Goal: Book appointment/travel/reservation

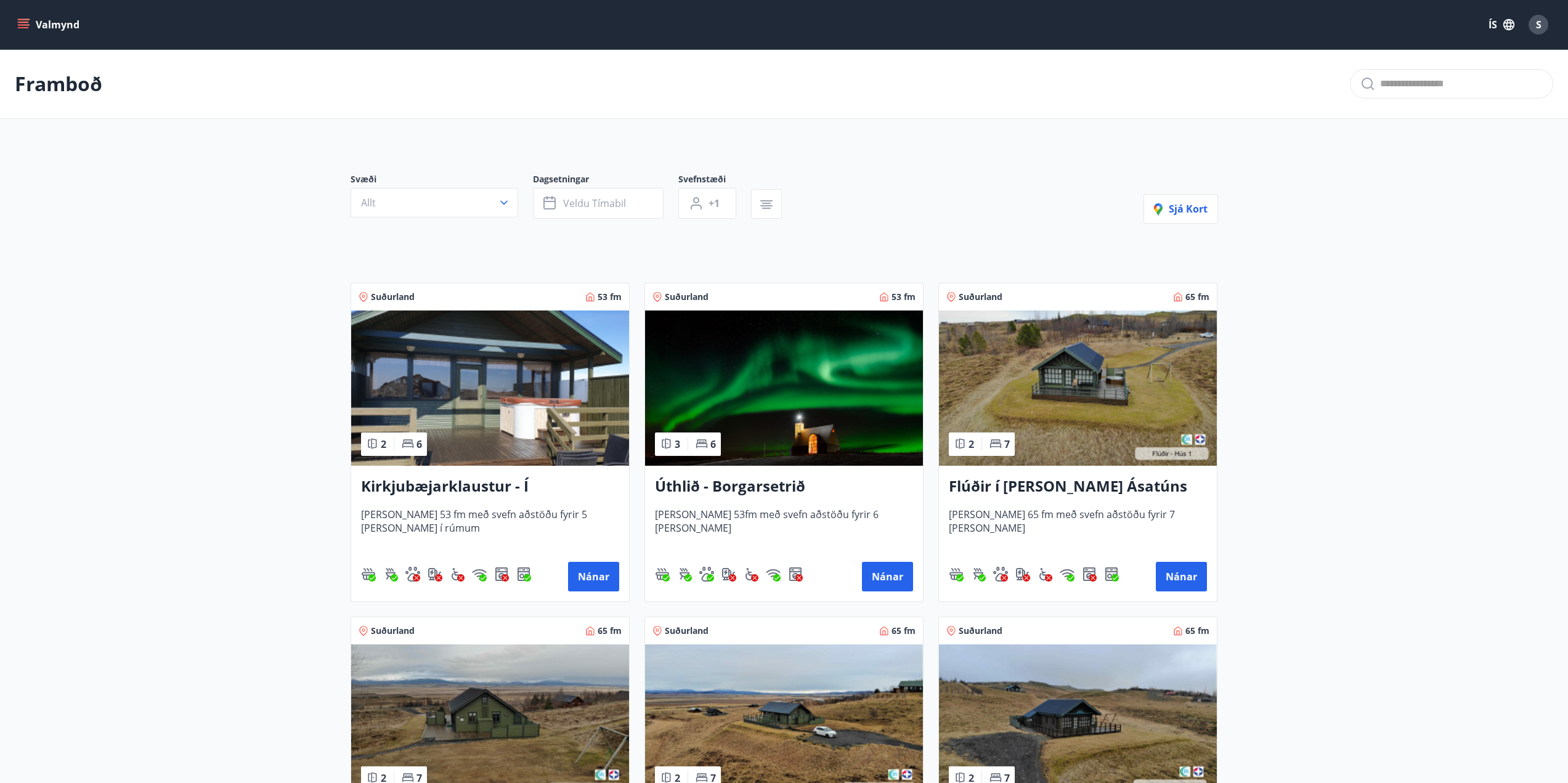
drag, startPoint x: 0, startPoint y: 0, endPoint x: 509, endPoint y: 199, distance: 546.5
click at [509, 199] on button "Allt" at bounding box center [435, 203] width 168 height 30
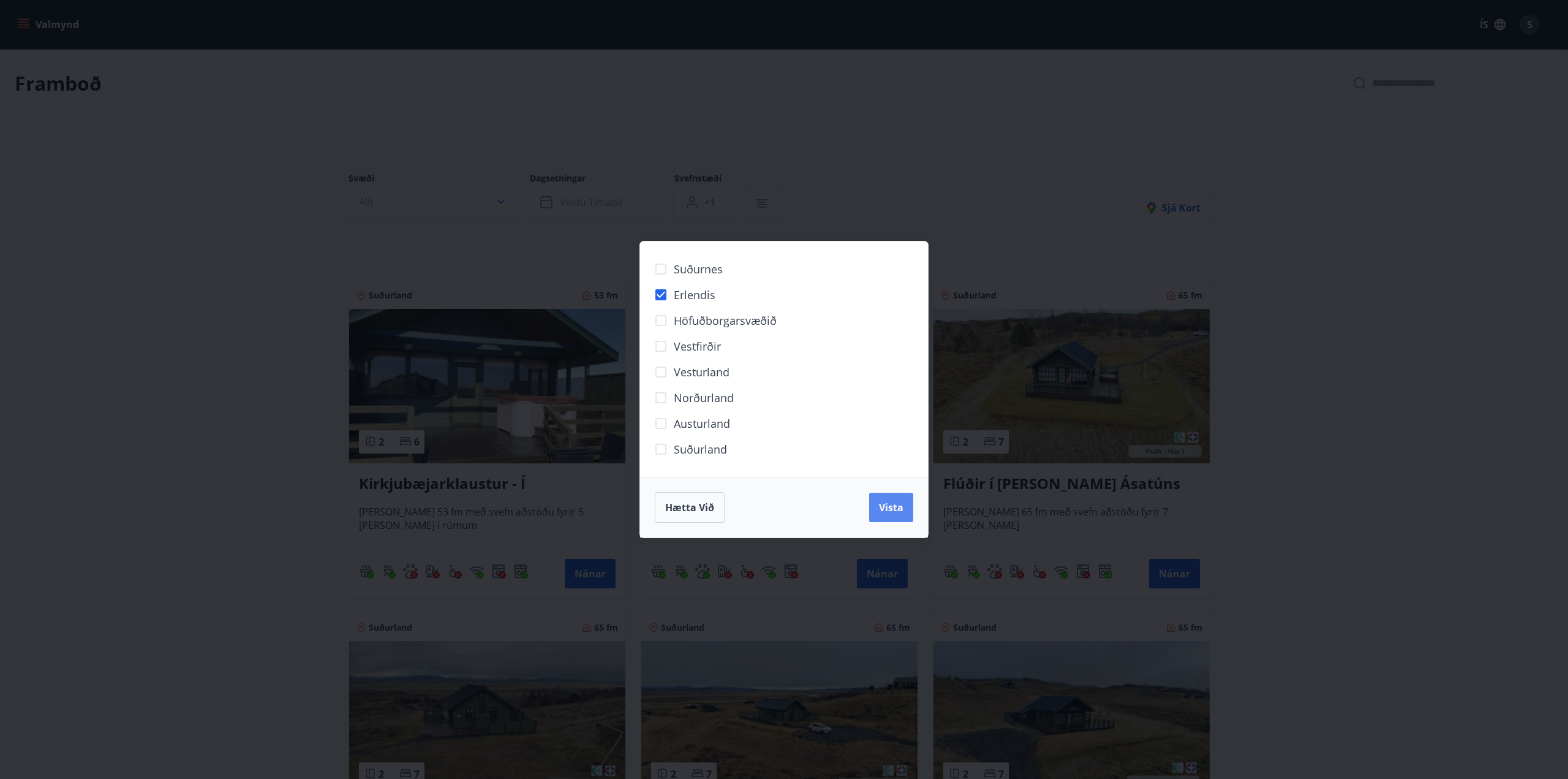
click at [898, 512] on span "Vista" at bounding box center [891, 507] width 24 height 14
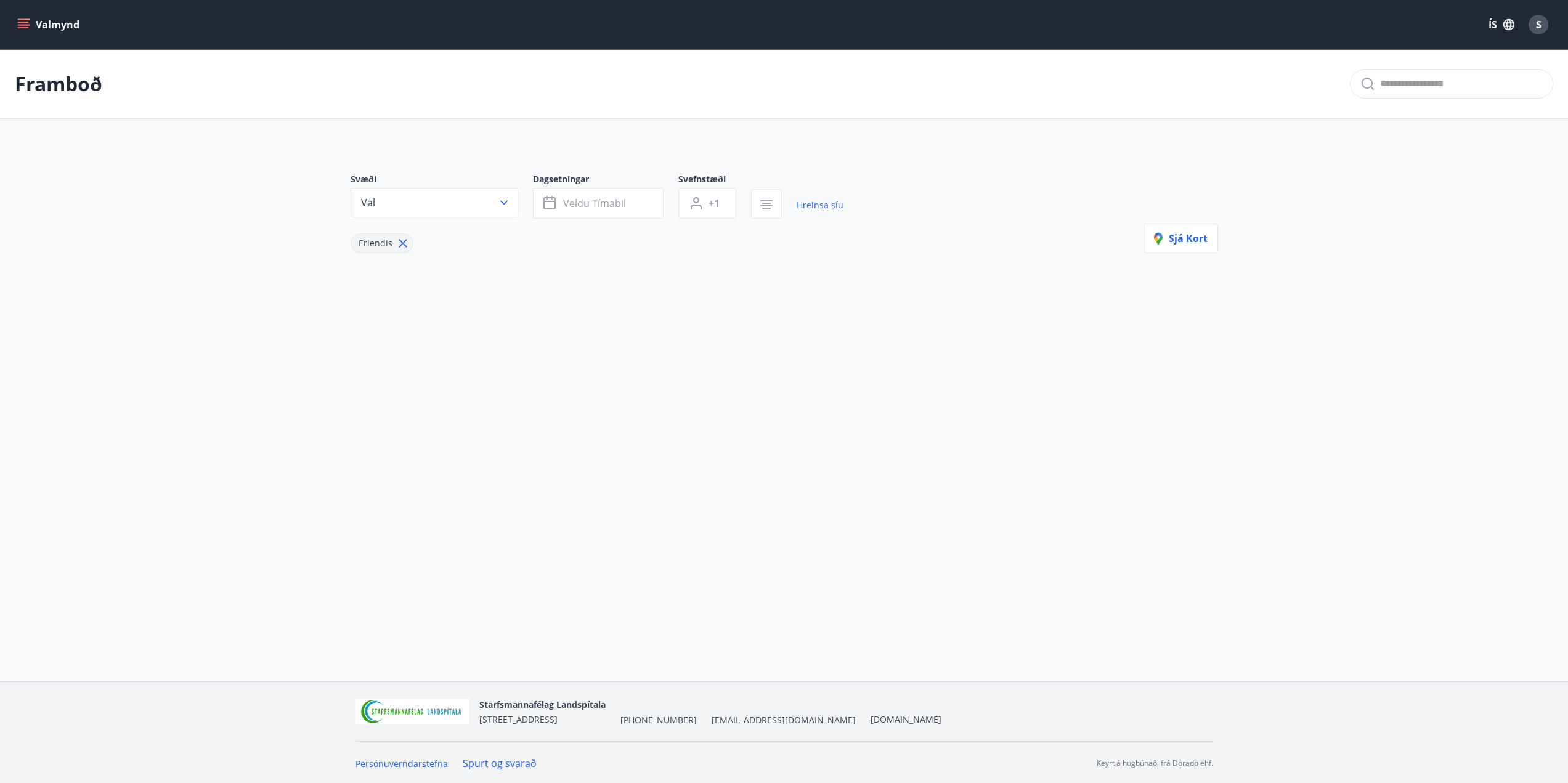
click at [401, 239] on icon at bounding box center [403, 243] width 14 height 14
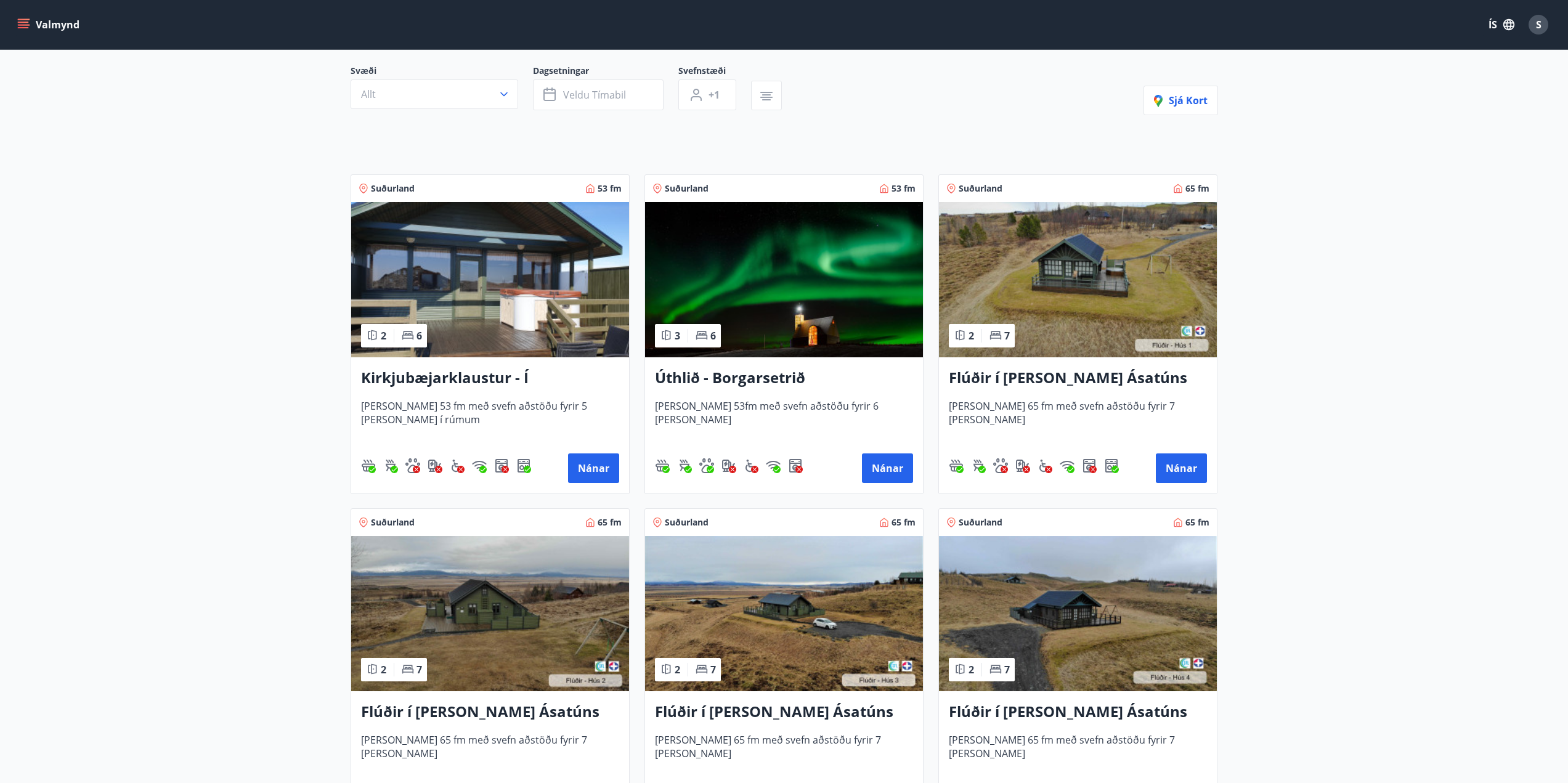
scroll to position [61, 0]
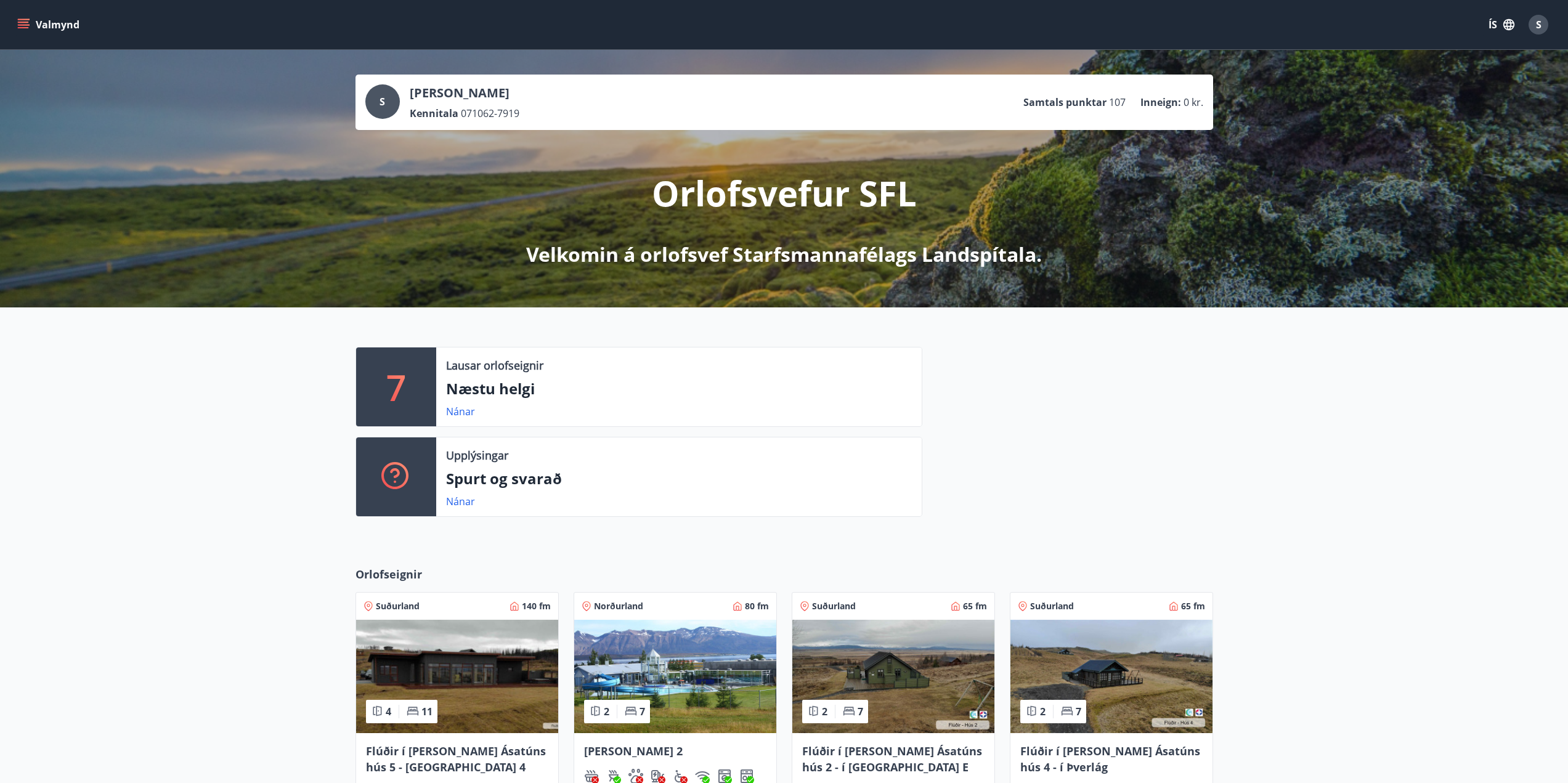
click at [14, 24] on div "Valmynd ÍS S" at bounding box center [784, 24] width 1568 height 50
click at [20, 23] on icon "menu" at bounding box center [23, 22] width 11 height 1
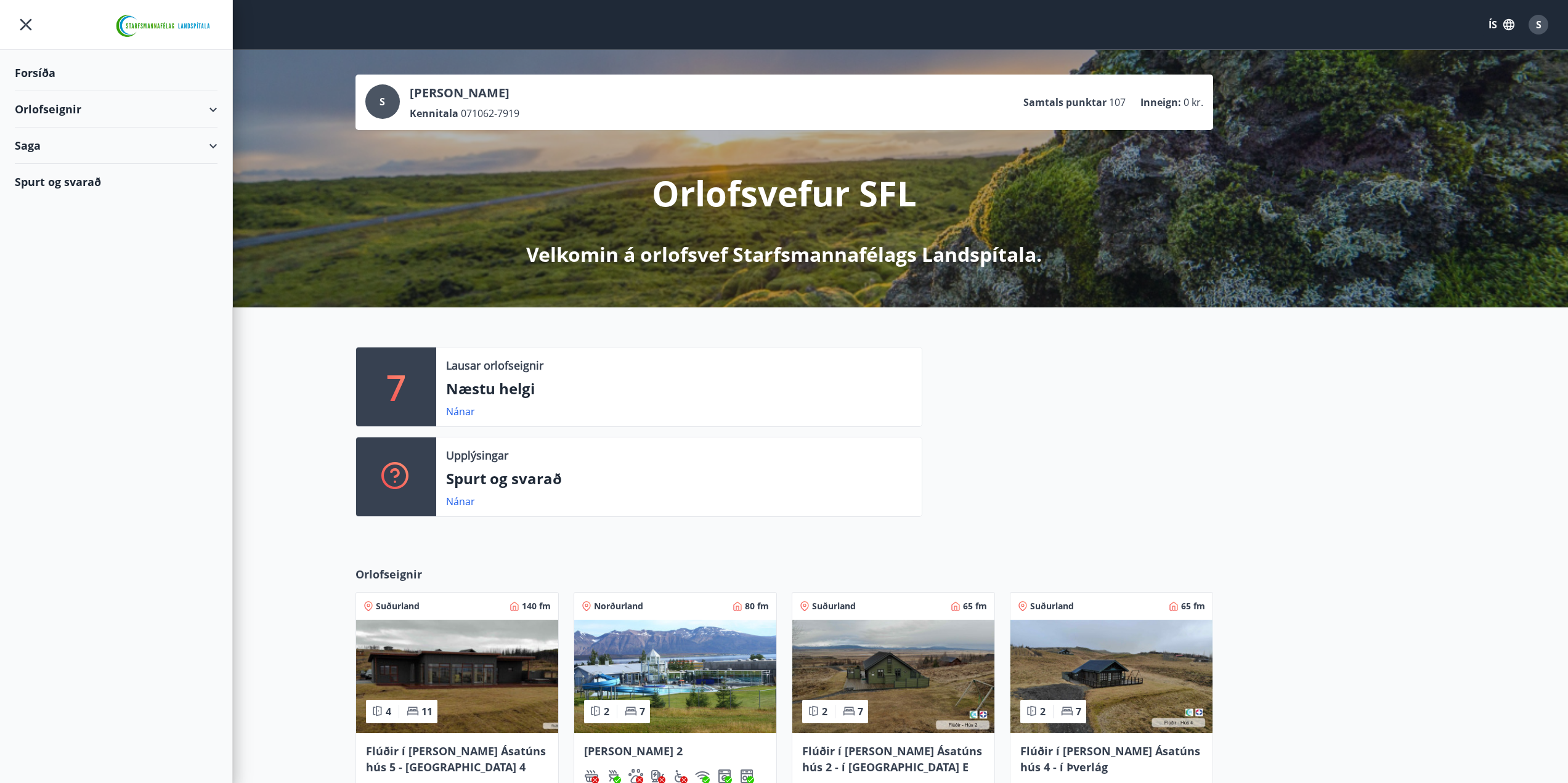
click at [214, 108] on div "Orlofseignir" at bounding box center [116, 109] width 203 height 36
click at [65, 140] on div "Framboð" at bounding box center [116, 140] width 183 height 26
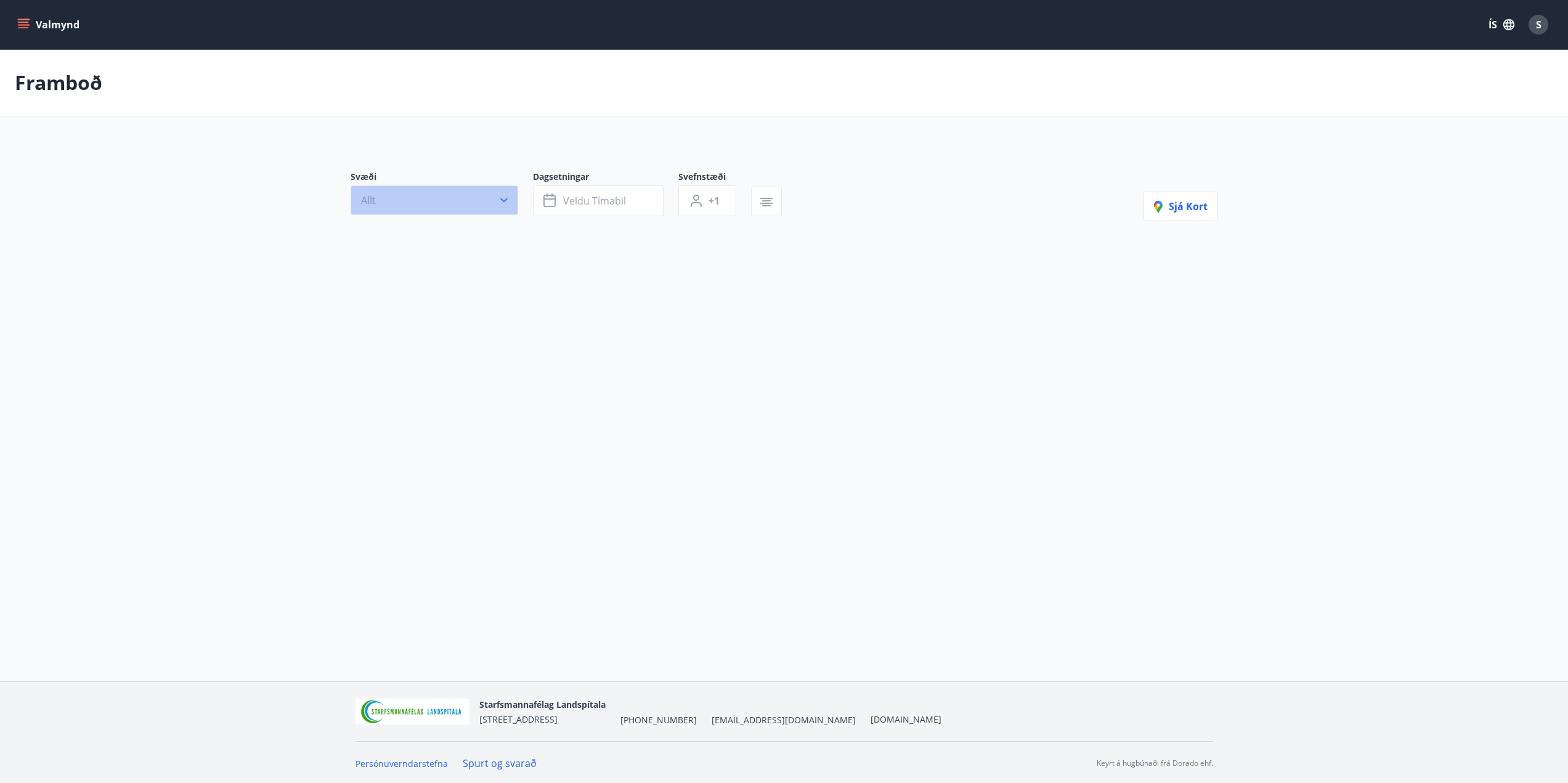
click at [503, 201] on icon "button" at bounding box center [504, 200] width 7 height 5
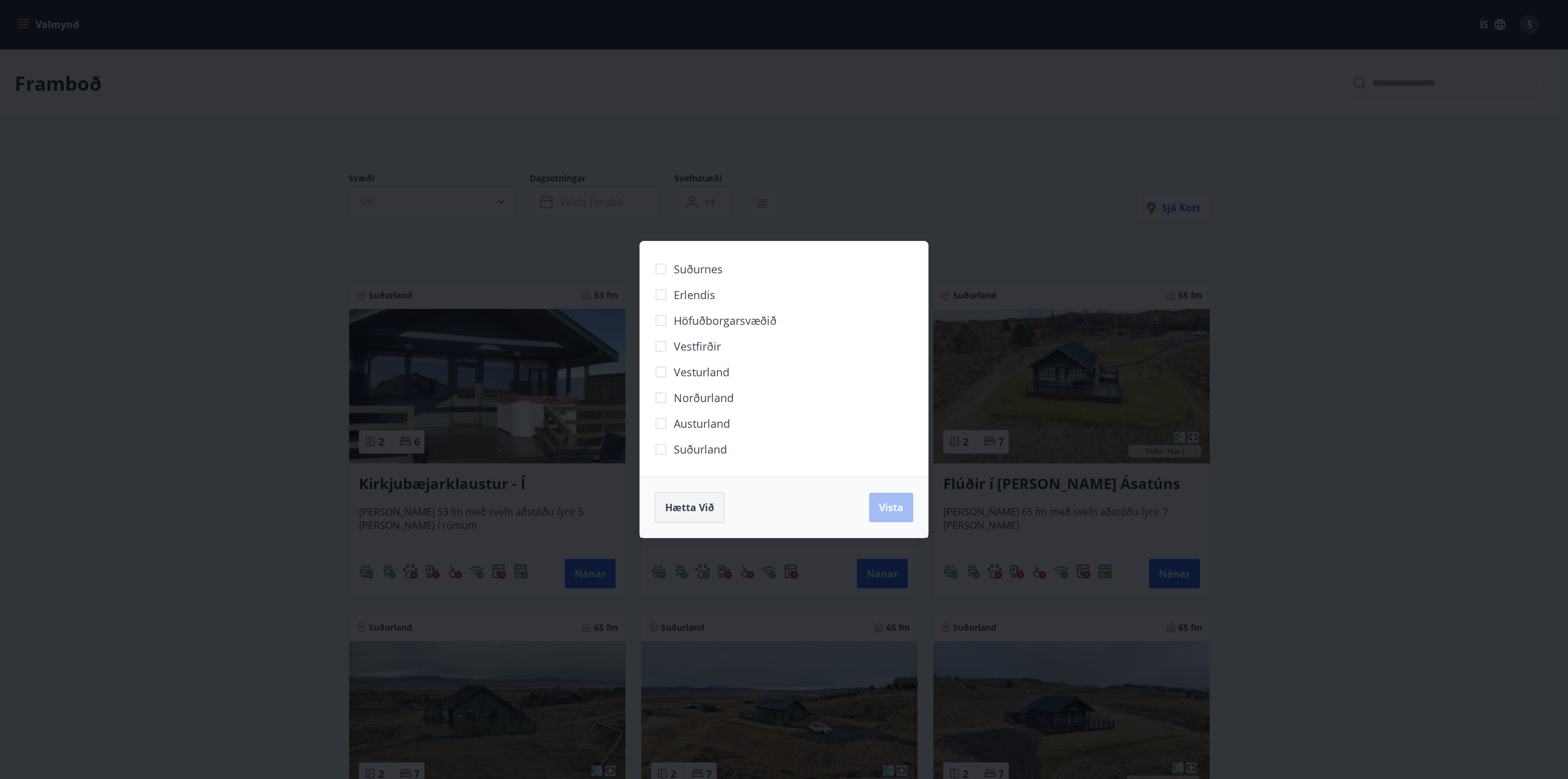
drag, startPoint x: 701, startPoint y: 510, endPoint x: 699, endPoint y: 504, distance: 6.3
click at [701, 510] on span "Hætta við" at bounding box center [689, 507] width 49 height 14
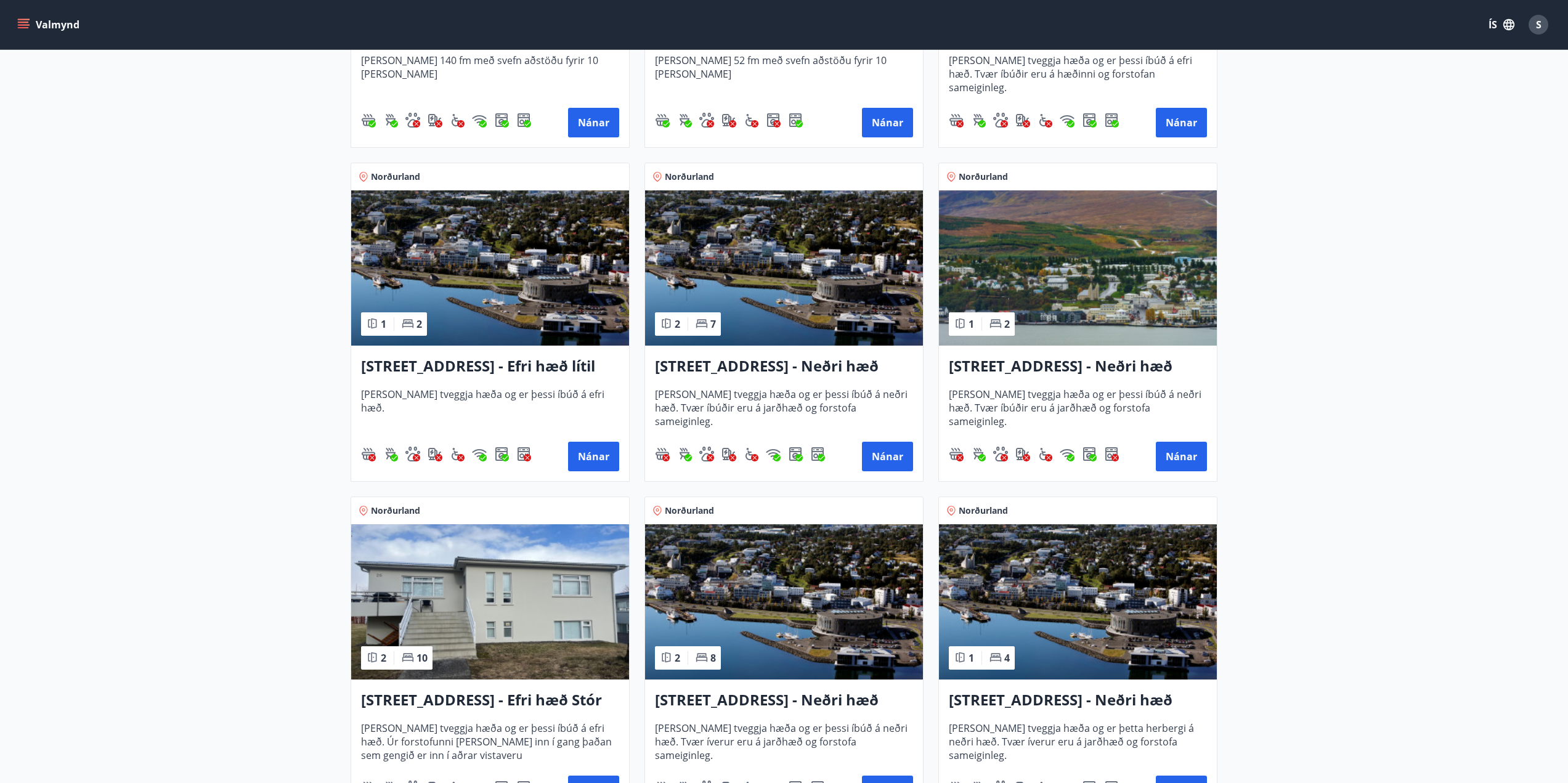
scroll to position [1108, 0]
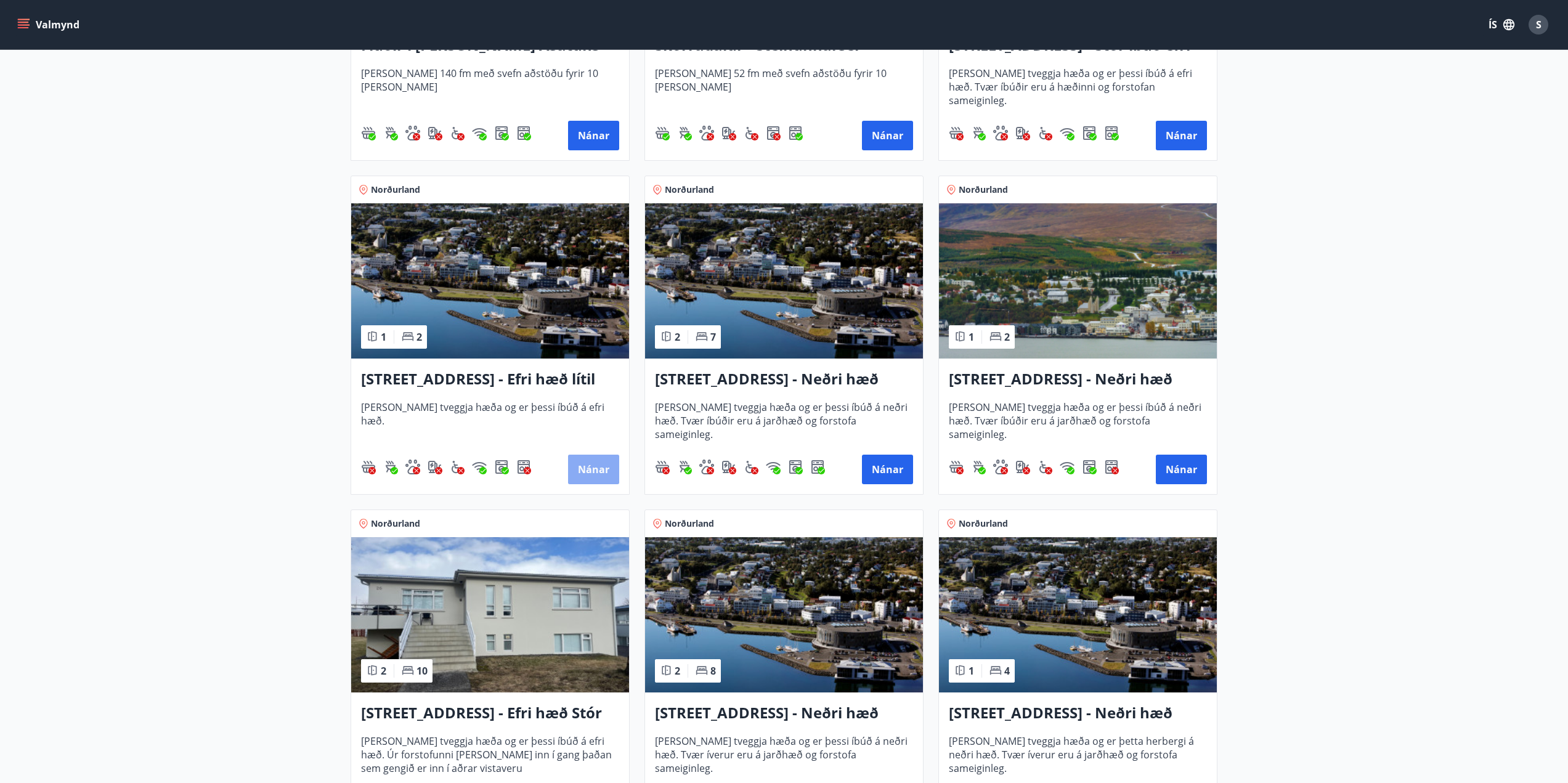
click at [589, 467] on button "Nánar" at bounding box center [593, 469] width 51 height 30
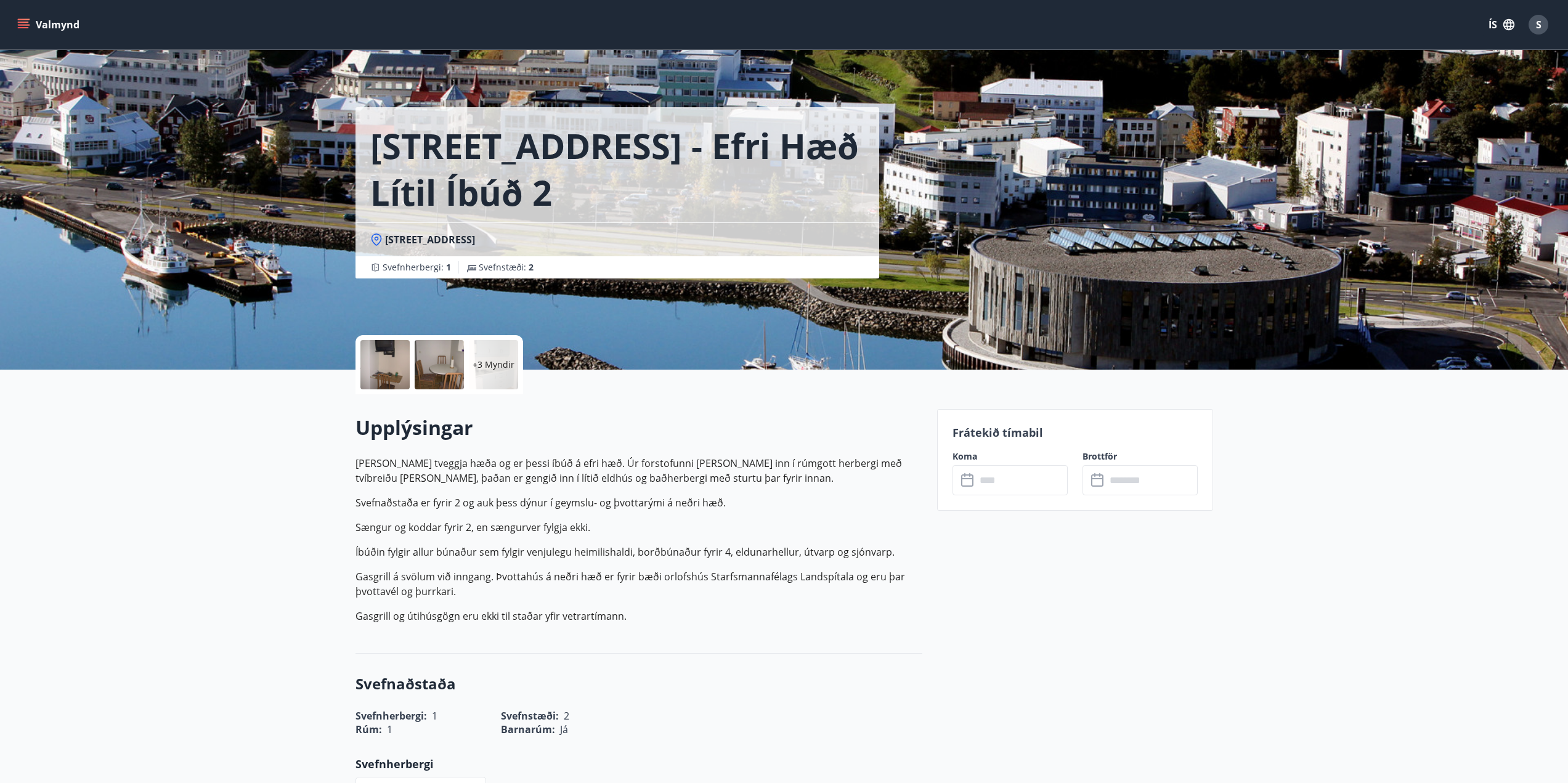
click at [385, 370] on div at bounding box center [385, 364] width 50 height 50
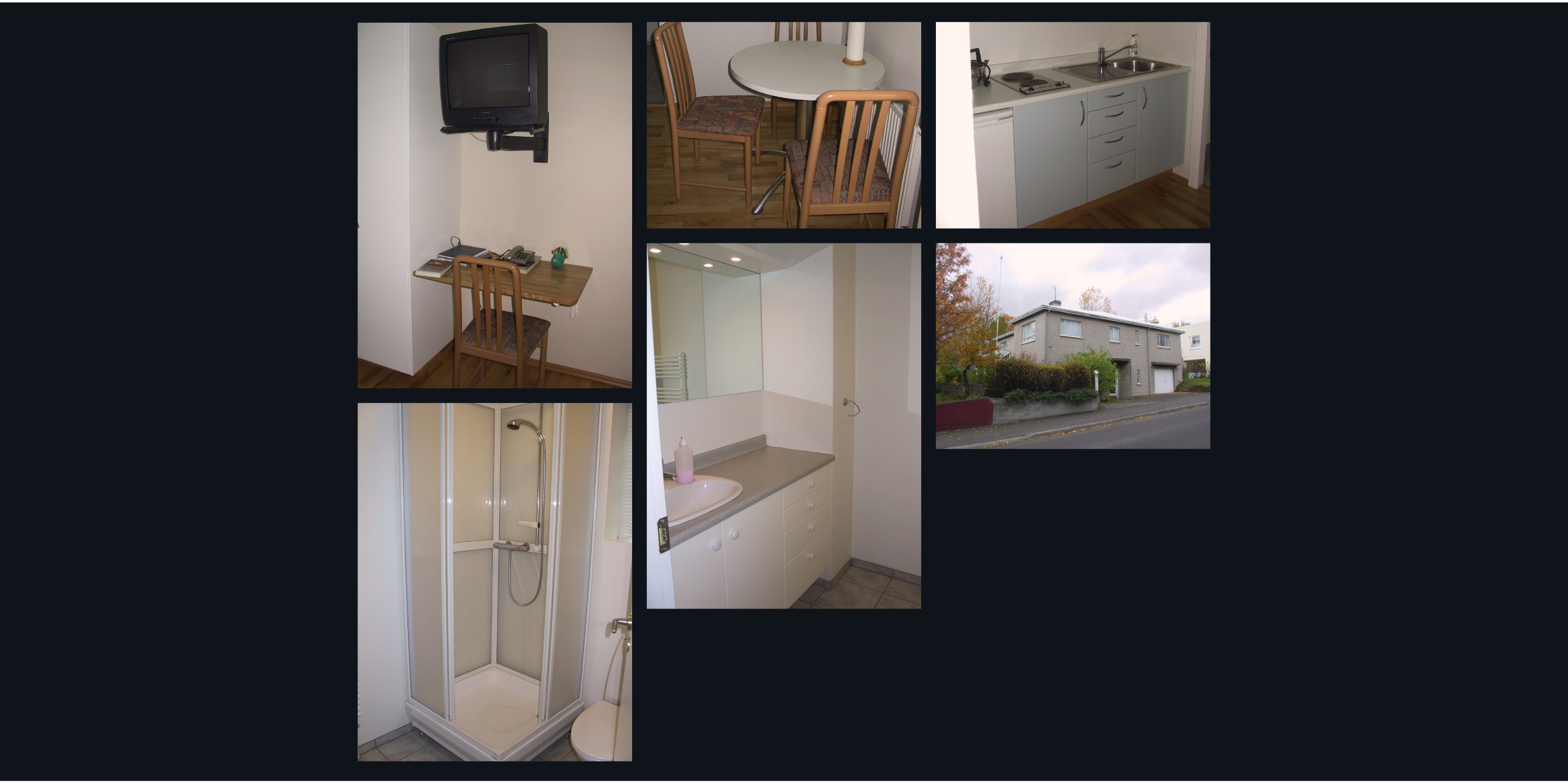
scroll to position [442, 0]
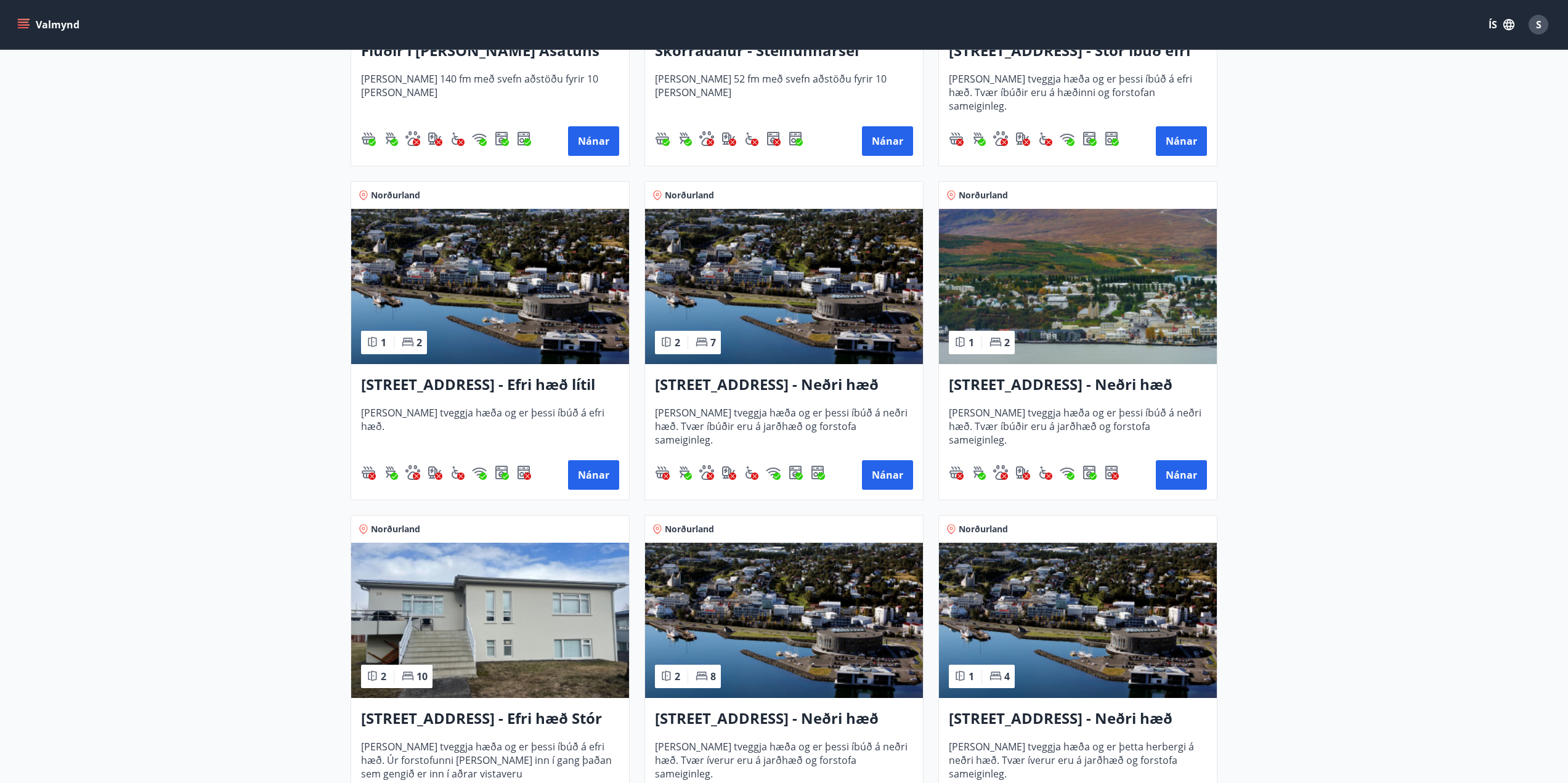
scroll to position [1108, 0]
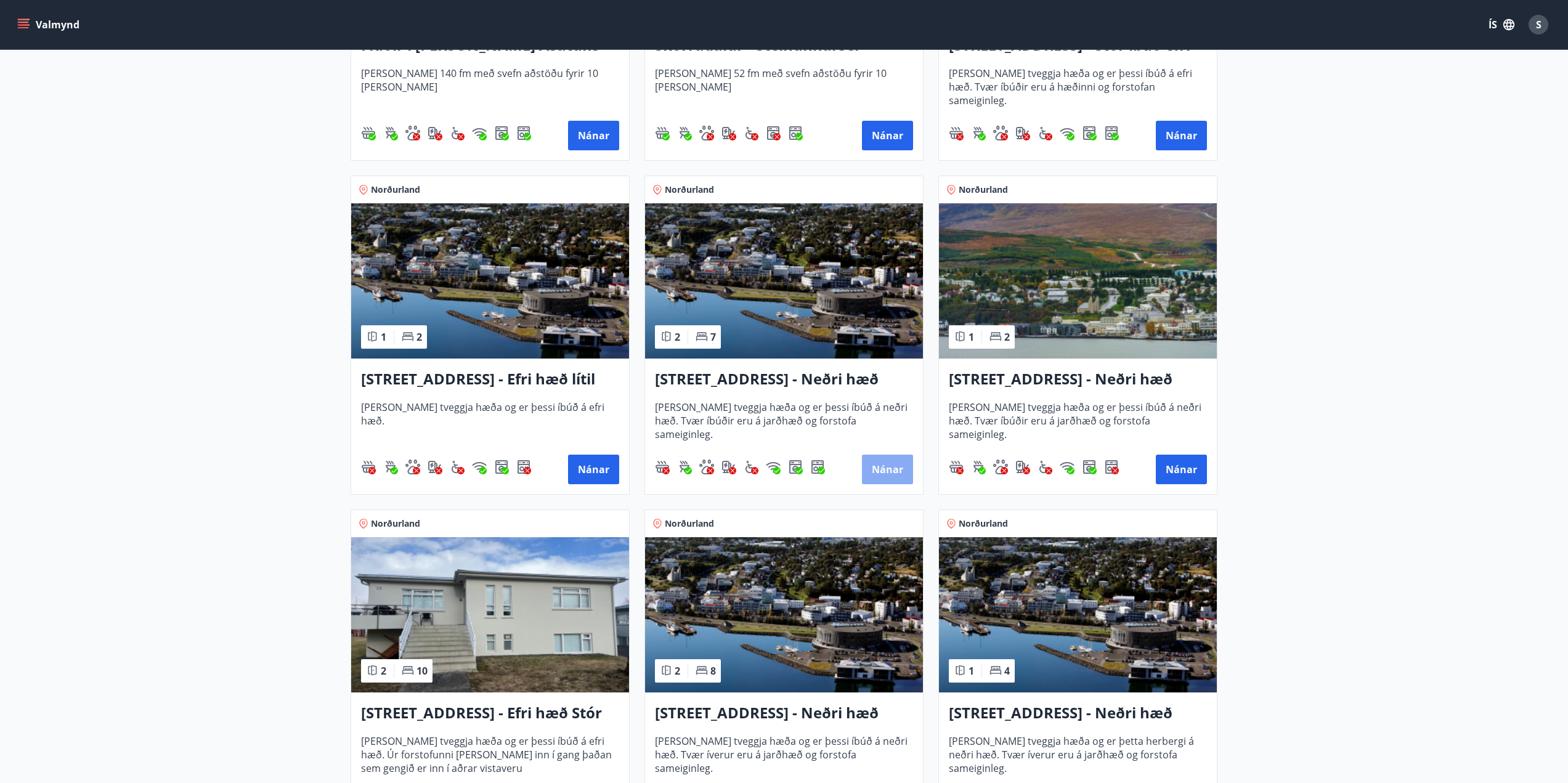
click at [892, 465] on button "Nánar" at bounding box center [887, 469] width 51 height 30
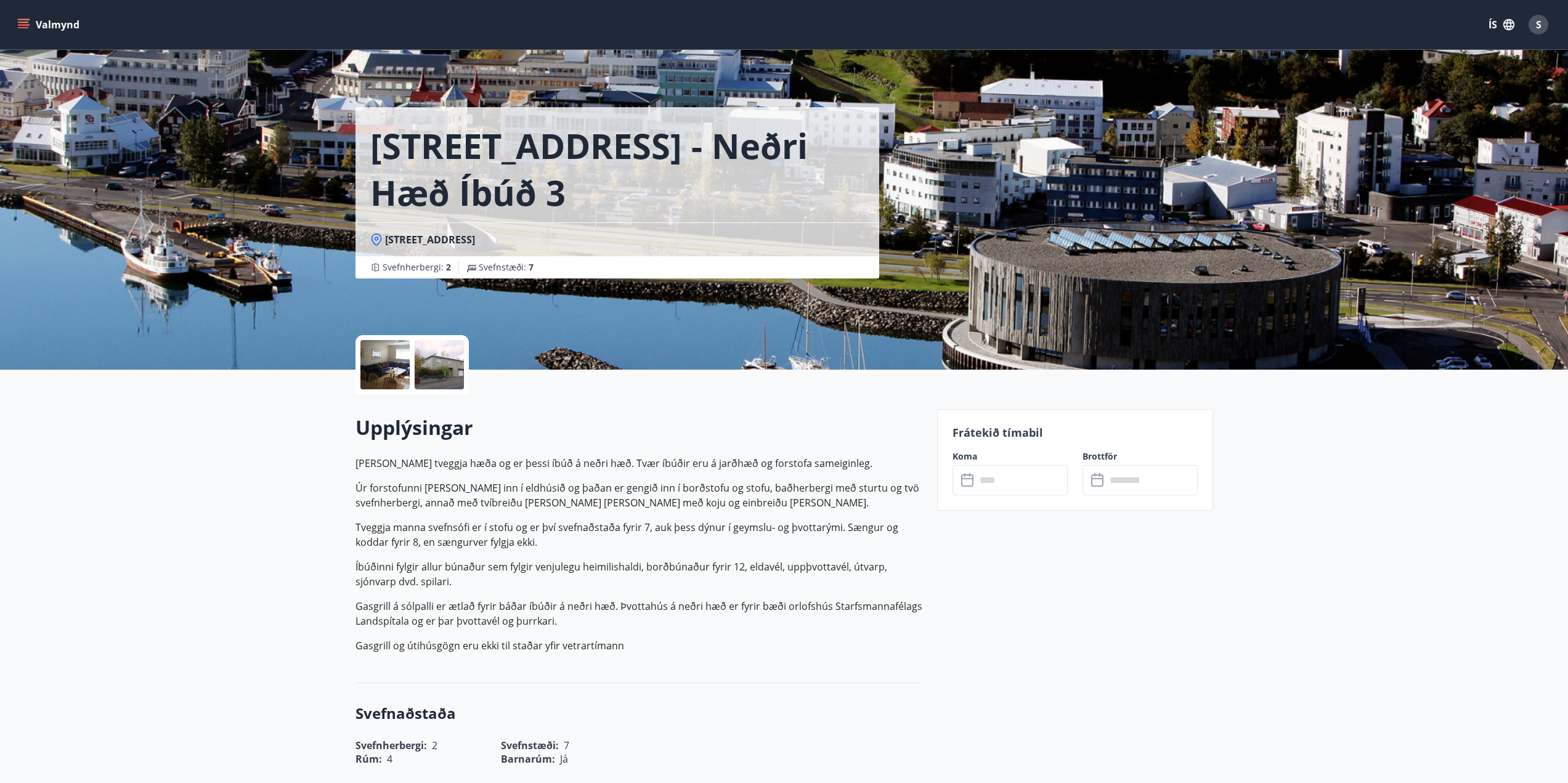
click at [390, 370] on div at bounding box center [385, 364] width 50 height 50
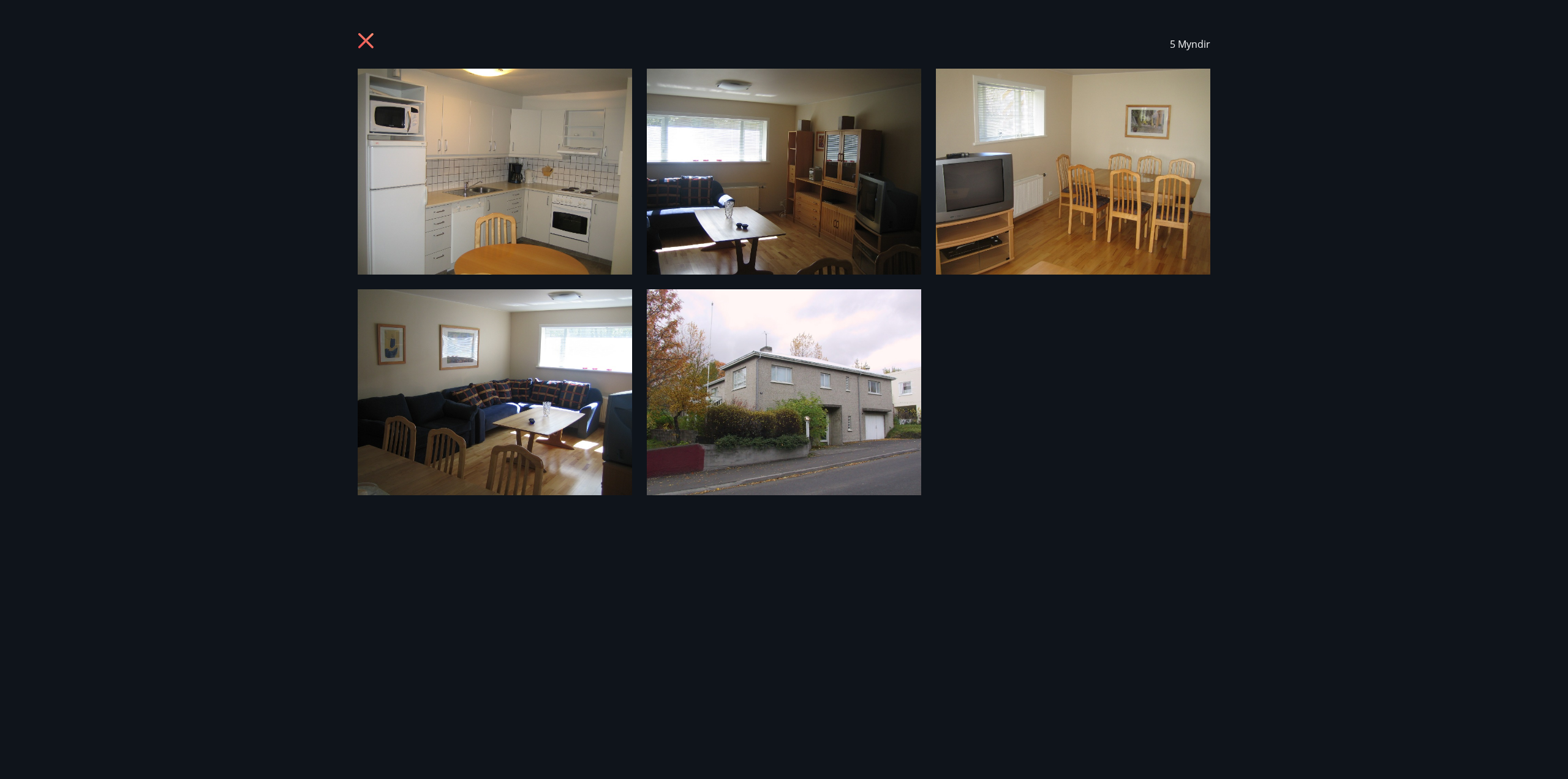
click at [370, 40] on icon at bounding box center [368, 42] width 20 height 20
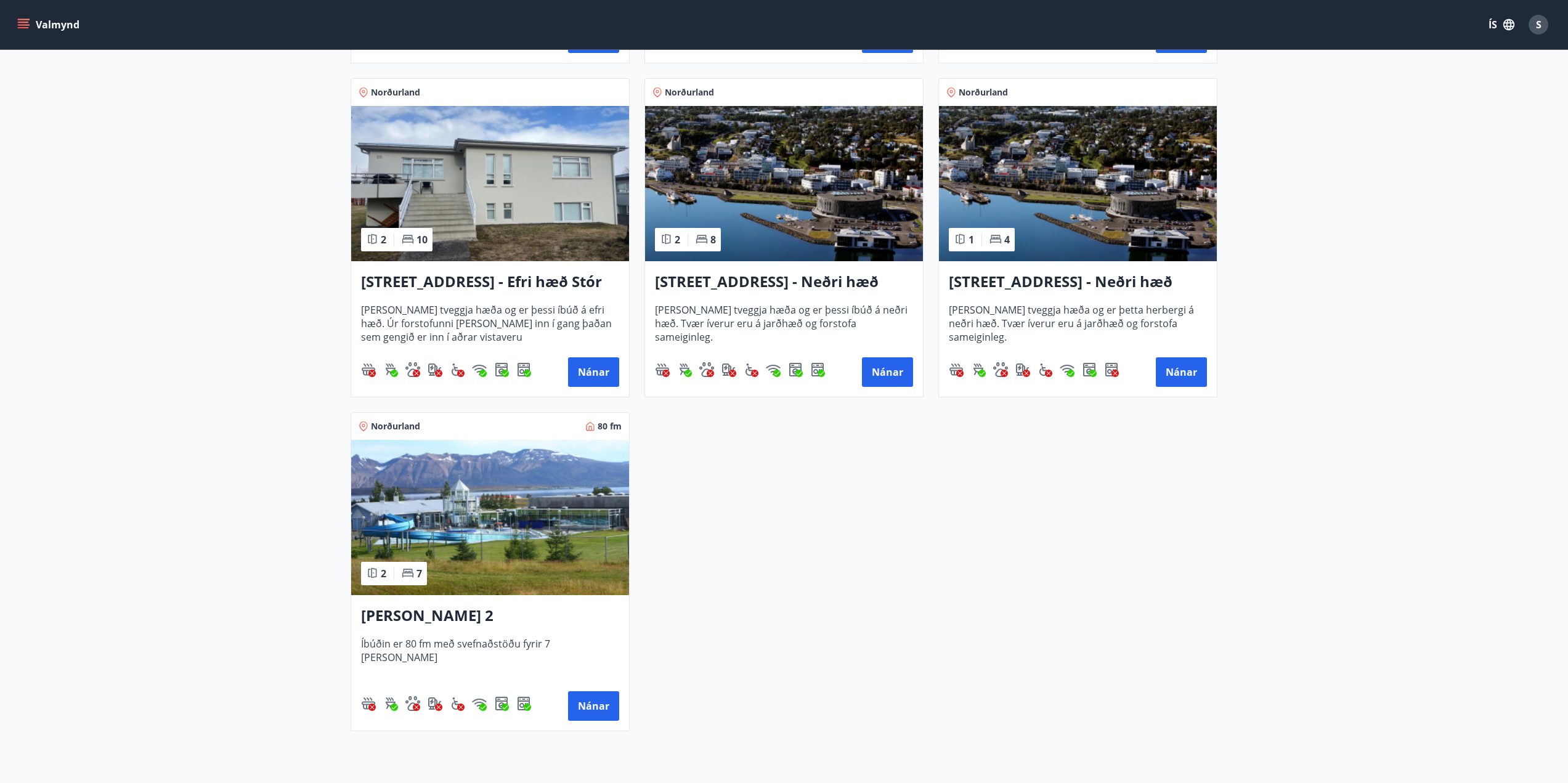
scroll to position [1417, 0]
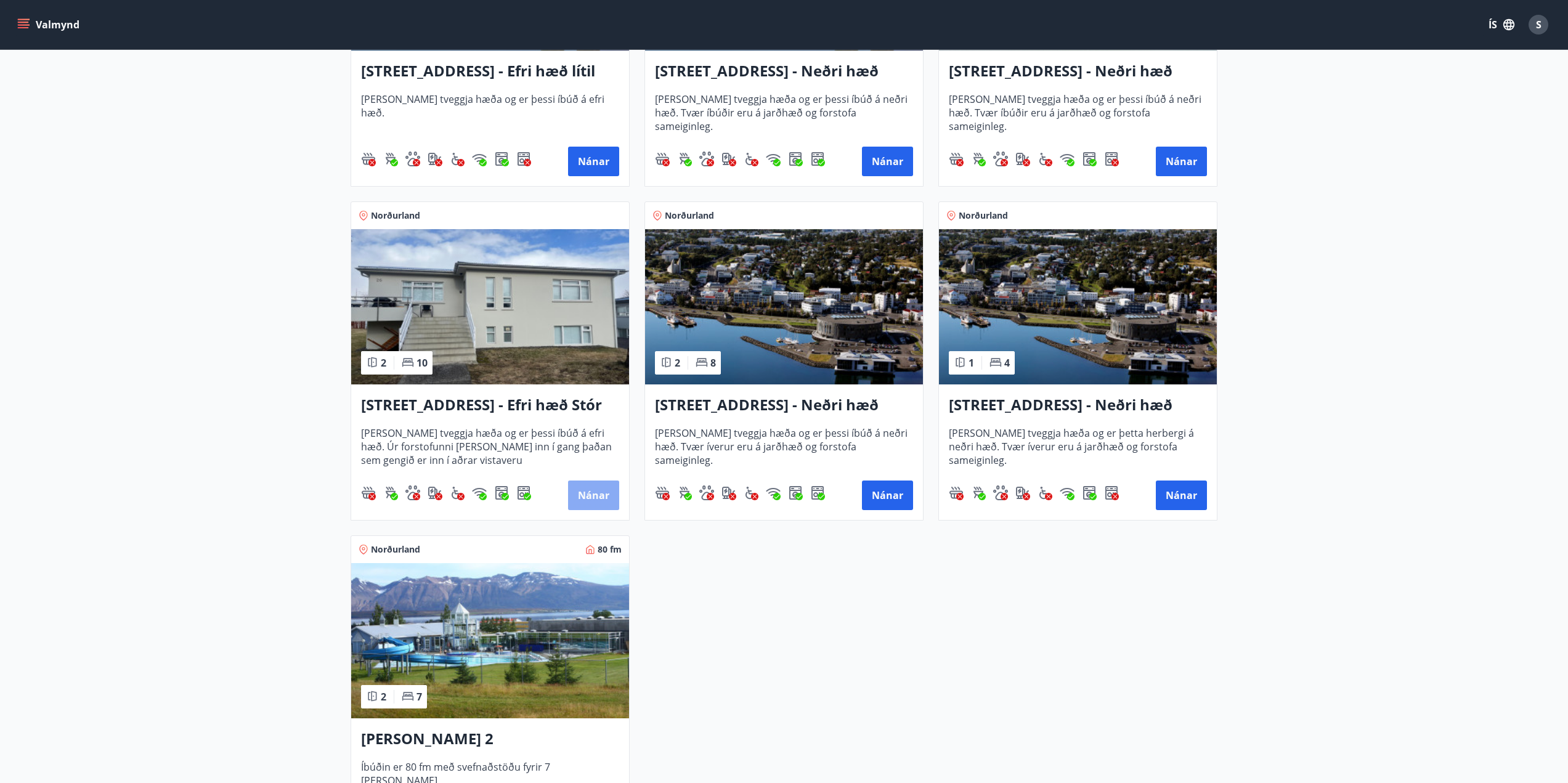
click at [585, 496] on button "Nánar" at bounding box center [593, 495] width 51 height 30
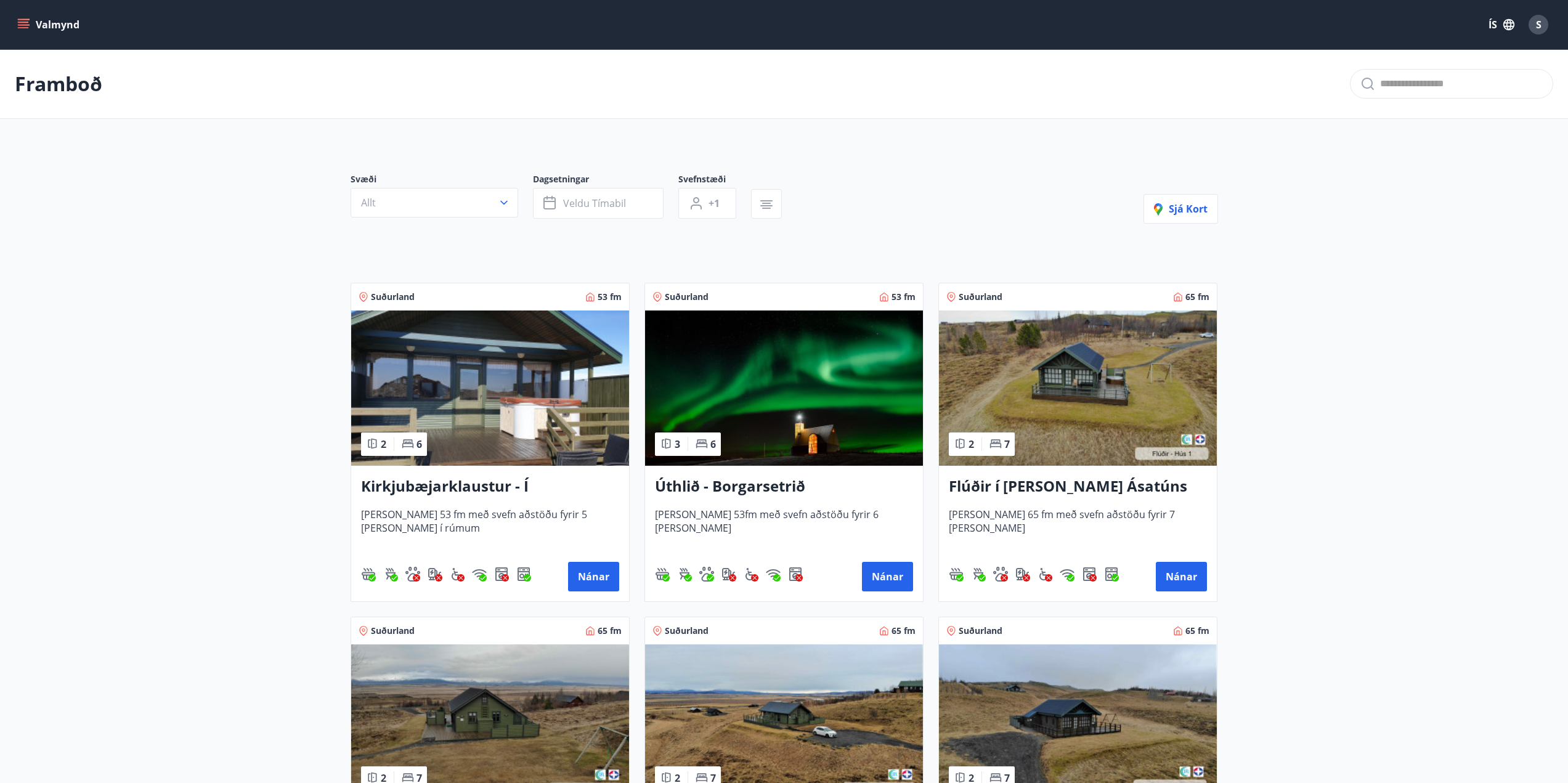
click at [26, 23] on icon "menu" at bounding box center [23, 24] width 13 height 13
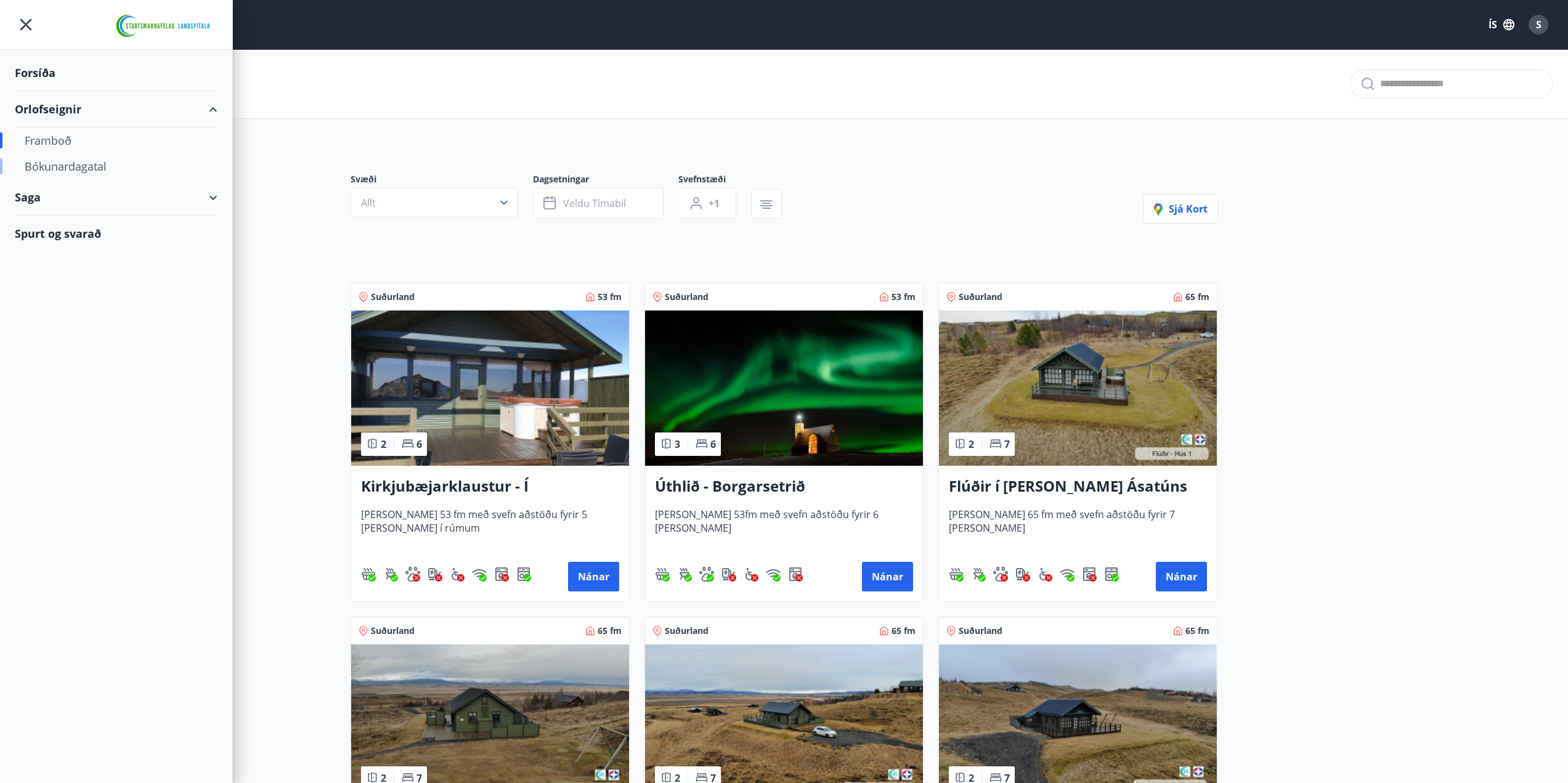
click at [66, 169] on div "Bókunardagatal" at bounding box center [116, 166] width 183 height 26
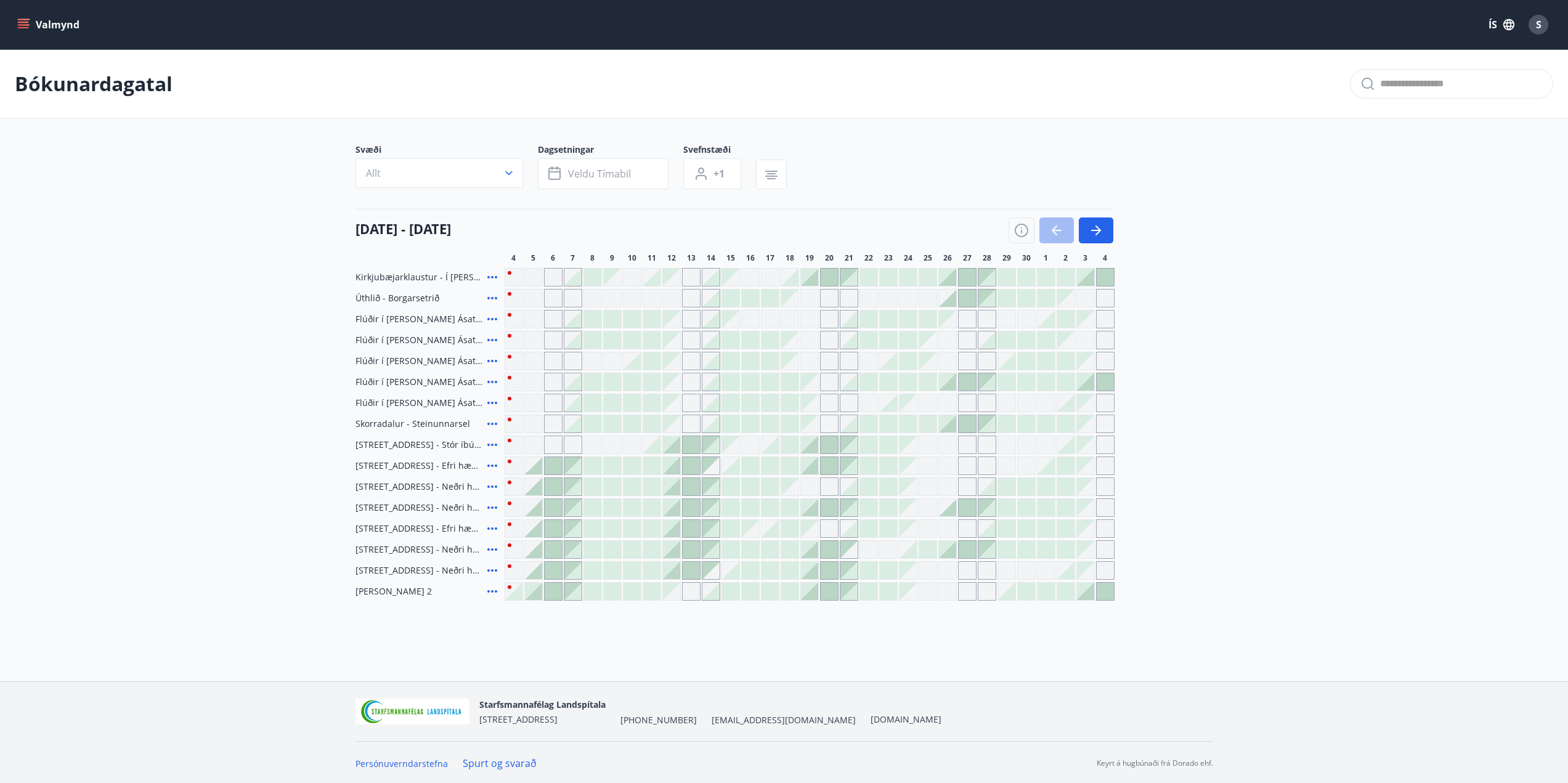
scroll to position [2, 0]
